Goal: Task Accomplishment & Management: Manage account settings

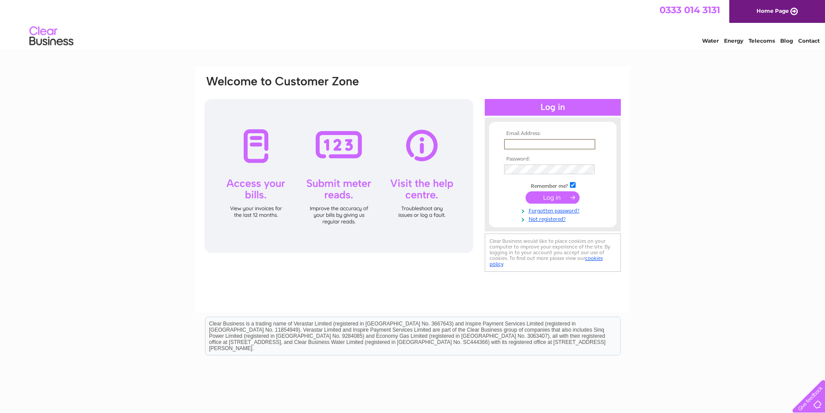
type input "henriette.wohlk@frontierinternational.co"
click at [558, 196] on input "submit" at bounding box center [553, 197] width 54 height 12
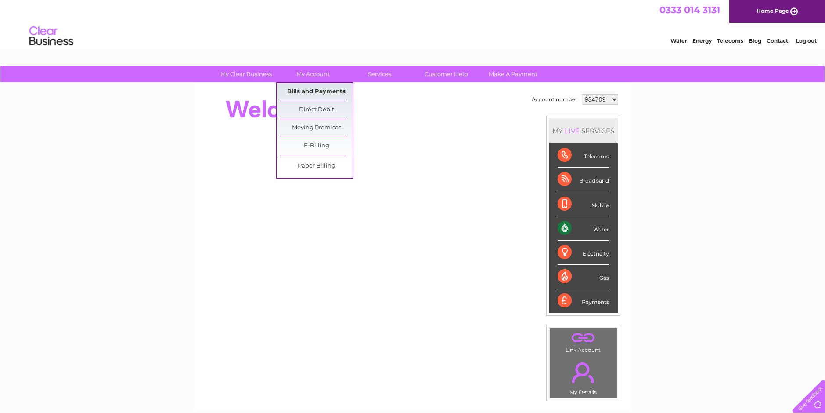
click at [314, 88] on link "Bills and Payments" at bounding box center [316, 92] width 72 height 18
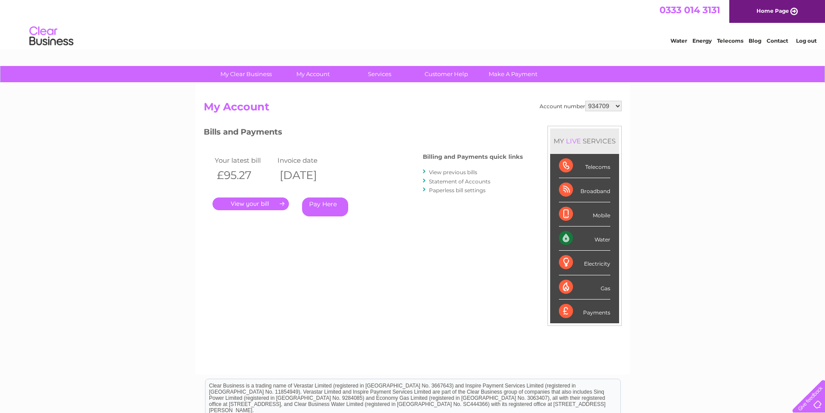
click at [450, 172] on link "View previous bills" at bounding box center [453, 172] width 48 height 7
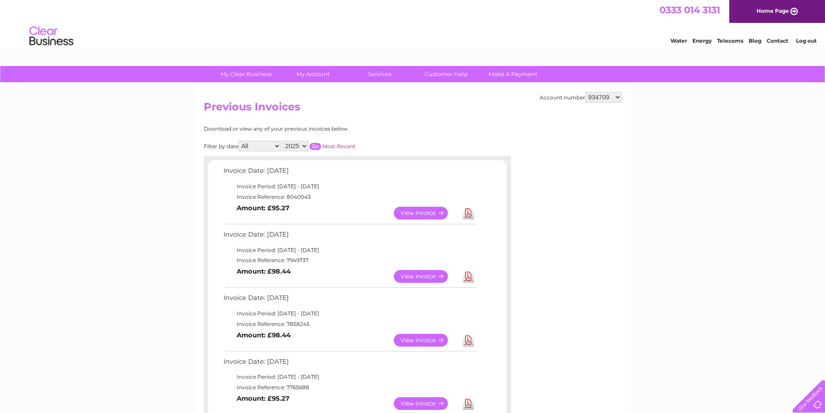
click at [304, 145] on select "2025 2024 2023 2022" at bounding box center [295, 146] width 26 height 11
click at [777, 40] on link "Contact" at bounding box center [778, 40] width 22 height 7
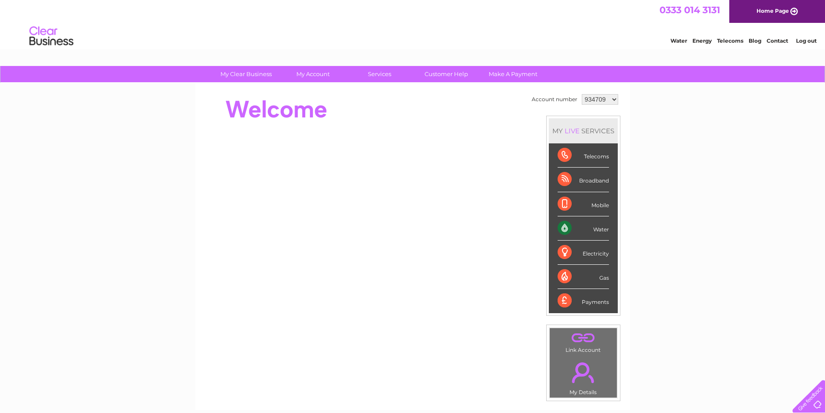
click at [773, 40] on link "Contact" at bounding box center [778, 40] width 22 height 7
click at [775, 42] on link "Contact" at bounding box center [778, 40] width 22 height 7
click at [812, 40] on link "Log out" at bounding box center [806, 40] width 21 height 7
